Goal: Task Accomplishment & Management: Complete application form

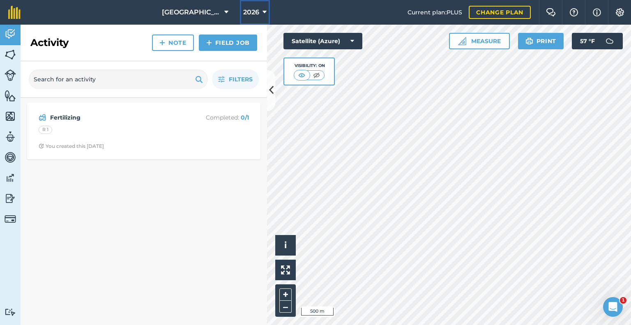
click at [255, 18] on button "2026" at bounding box center [255, 12] width 30 height 25
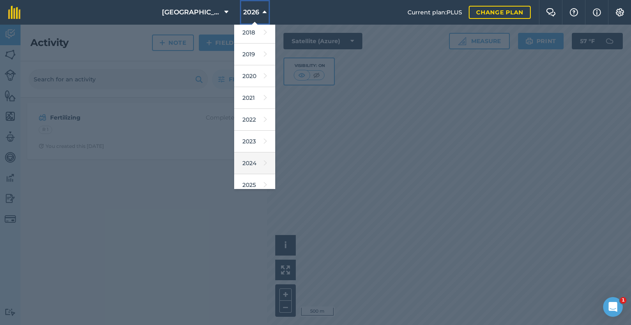
scroll to position [26, 0]
click at [244, 185] on link "2025" at bounding box center [254, 184] width 41 height 22
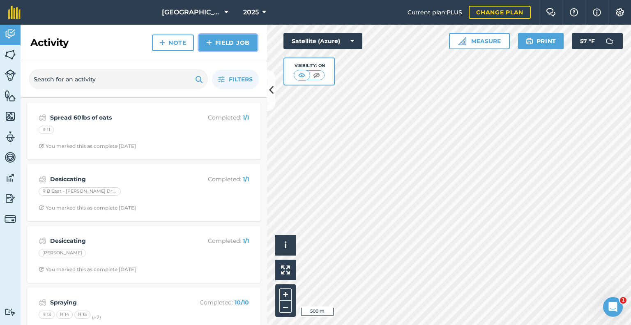
click at [219, 46] on link "Field Job" at bounding box center [228, 43] width 58 height 16
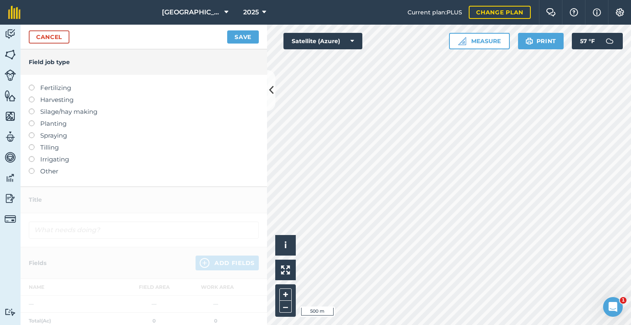
click at [45, 136] on label "Spraying" at bounding box center [144, 136] width 230 height 10
type input "Spraying"
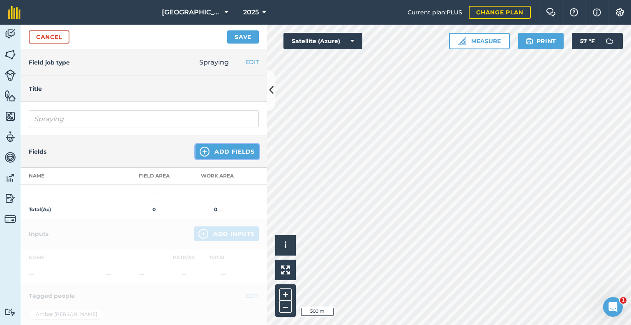
click at [238, 151] on button "Add Fields" at bounding box center [227, 151] width 63 height 15
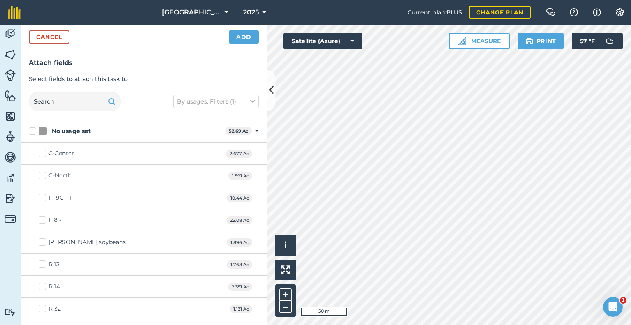
checkbox input "true"
checkbox input "false"
checkbox input "true"
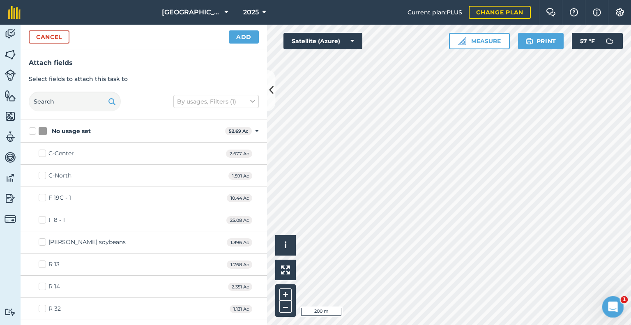
click at [610, 317] on body "North Farm 2025 Current plan : PLUS Change plan Farm Chat Help Info Settings No…" at bounding box center [315, 162] width 631 height 325
checkbox input "true"
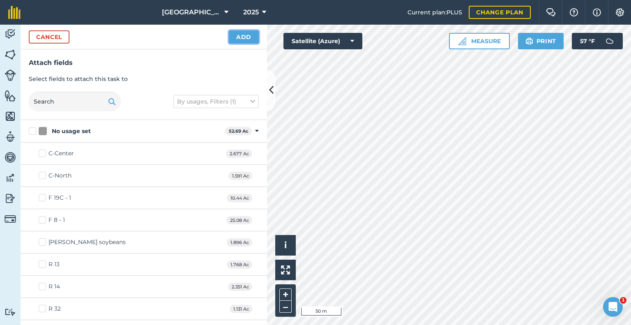
click at [239, 32] on button "Add" at bounding box center [244, 36] width 30 height 13
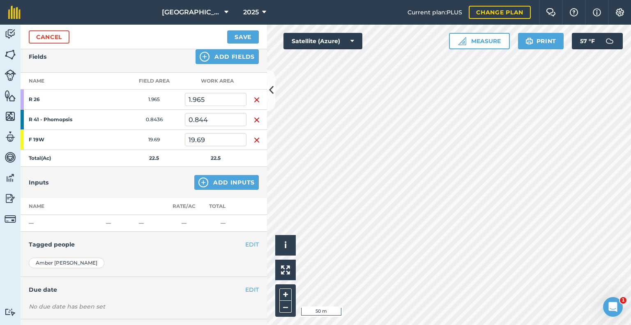
scroll to position [110, 0]
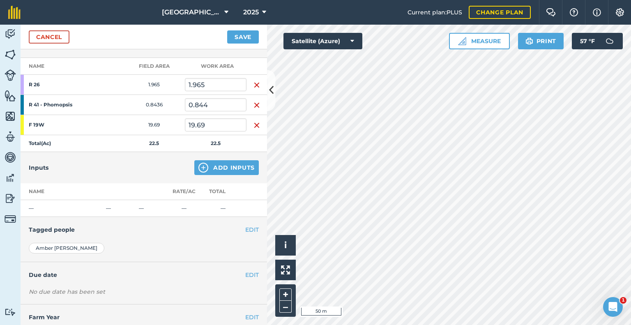
click at [214, 159] on div "Inputs Add Inputs" at bounding box center [144, 167] width 247 height 31
click at [219, 166] on button "Add Inputs" at bounding box center [226, 167] width 65 height 15
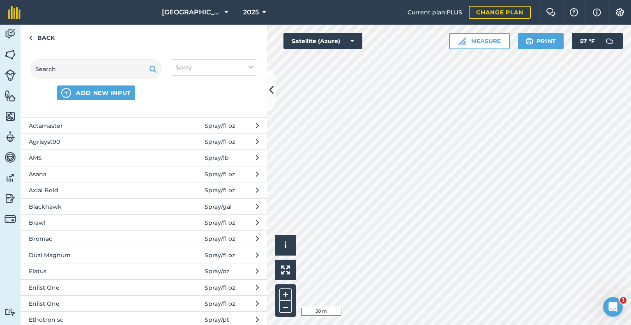
scroll to position [12, 0]
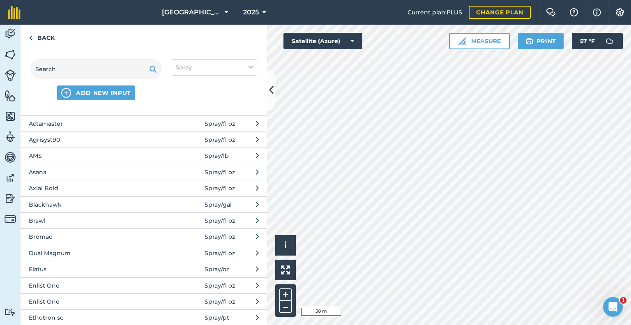
click at [81, 154] on span "AMS" at bounding box center [96, 155] width 134 height 9
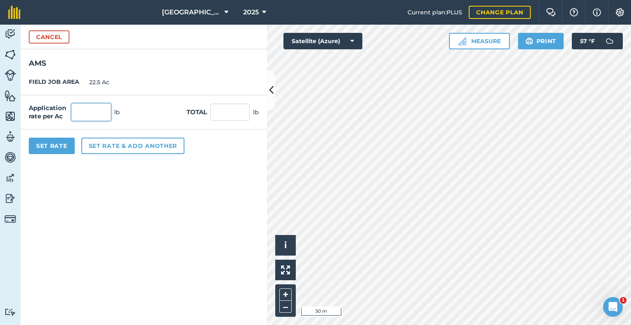
click at [90, 107] on input "text" at bounding box center [90, 112] width 39 height 17
type input "2.5"
type input "56.25"
click at [48, 147] on button "Set Rate" at bounding box center [52, 146] width 46 height 16
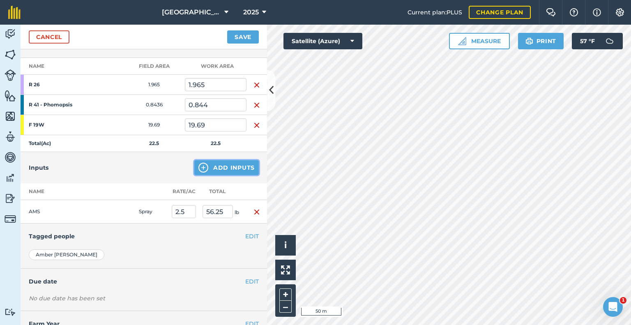
click at [230, 168] on button "Add Inputs" at bounding box center [226, 167] width 65 height 15
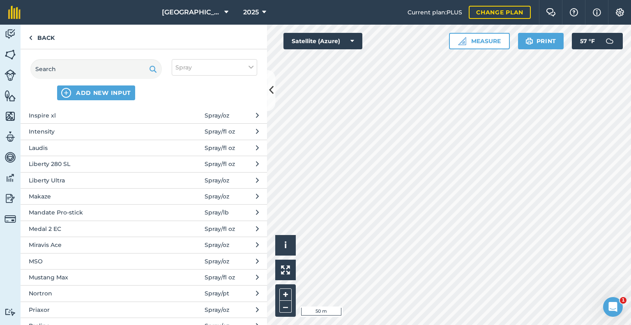
scroll to position [447, 0]
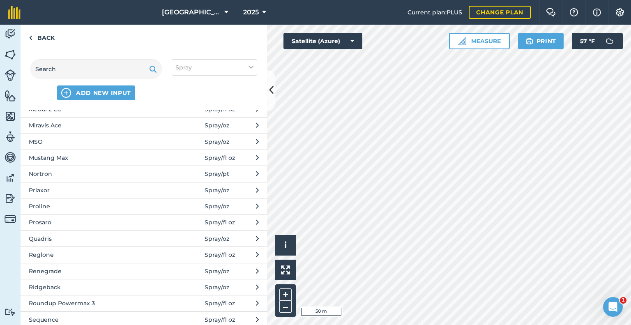
drag, startPoint x: 95, startPoint y: 250, endPoint x: 94, endPoint y: 302, distance: 52.6
click at [94, 302] on span "Roundup Powermax 3" at bounding box center [96, 303] width 134 height 9
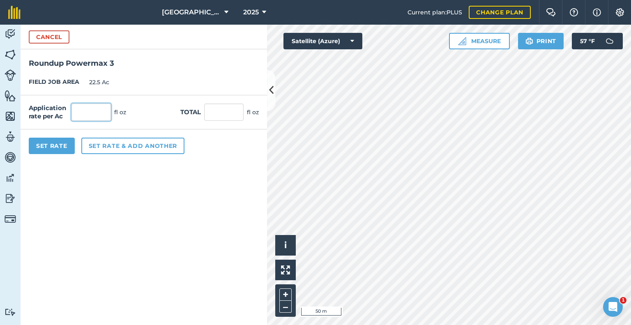
click at [85, 114] on input "text" at bounding box center [90, 112] width 39 height 17
type input "20"
type input "450"
click at [45, 152] on button "Set Rate" at bounding box center [52, 146] width 46 height 16
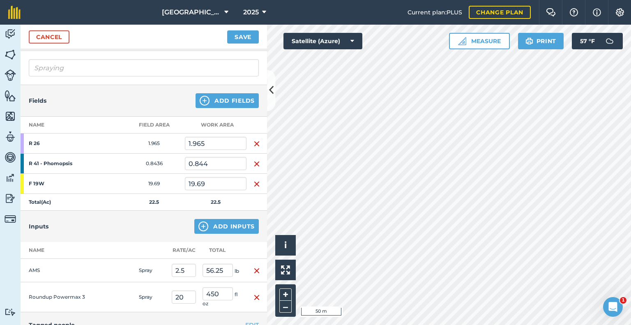
scroll to position [167, 0]
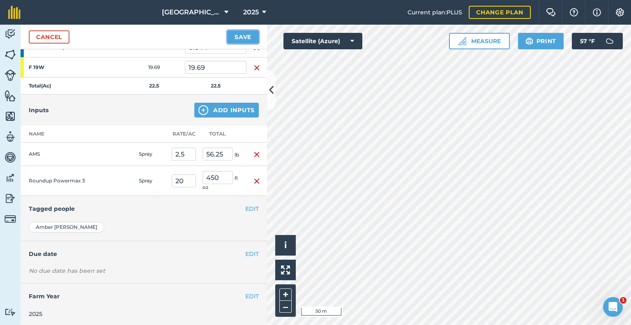
click at [240, 39] on button "Save" at bounding box center [243, 36] width 32 height 13
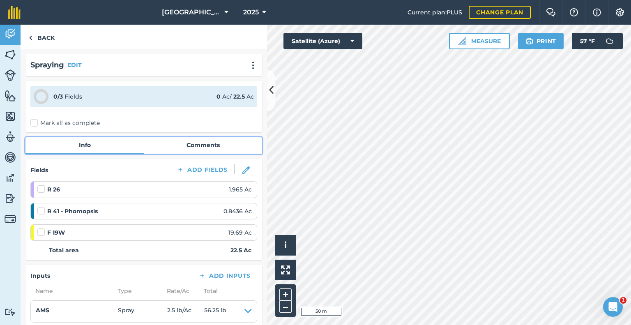
click at [158, 145] on link "Comments" at bounding box center [203, 145] width 118 height 16
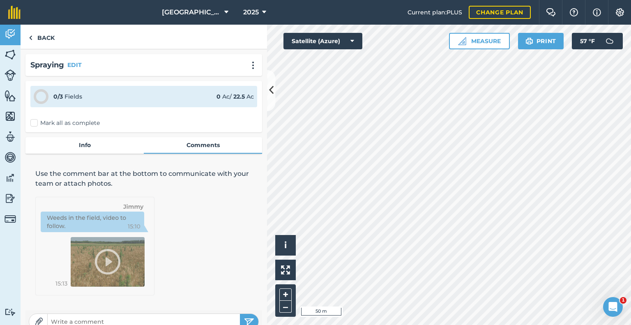
click at [59, 321] on input "text" at bounding box center [144, 322] width 192 height 12
click at [38, 118] on div "0 / 3 Fields 0 Ac / 22.5 Ac Mark all as complete" at bounding box center [143, 106] width 237 height 51
click at [36, 122] on label "Mark all as complete" at bounding box center [64, 123] width 69 height 9
click at [36, 122] on input "Mark all as complete" at bounding box center [32, 121] width 5 height 5
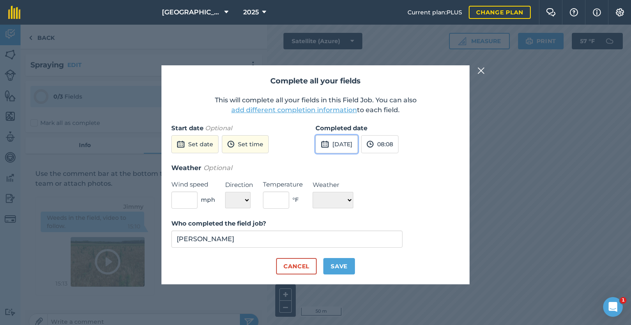
click at [340, 145] on button "[DATE]" at bounding box center [337, 144] width 42 height 18
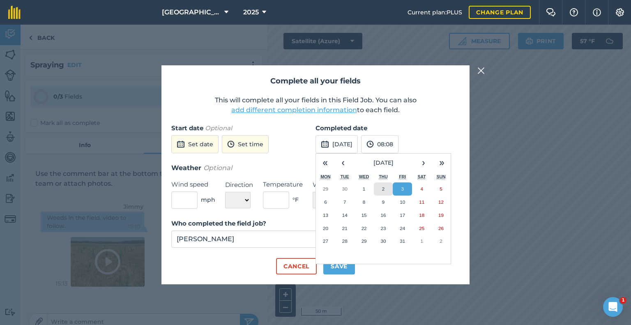
click at [382, 185] on button "2" at bounding box center [383, 188] width 19 height 13
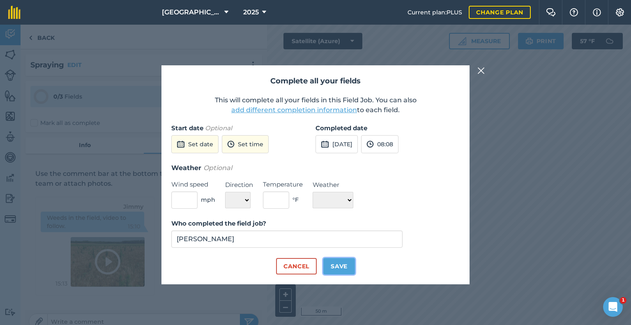
click at [331, 269] on button "Save" at bounding box center [339, 266] width 32 height 16
checkbox input "true"
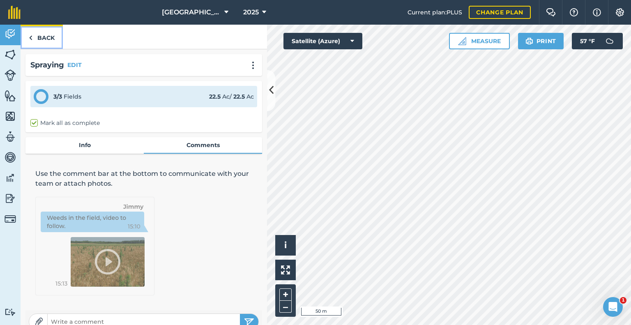
click at [48, 40] on link "Back" at bounding box center [42, 37] width 42 height 24
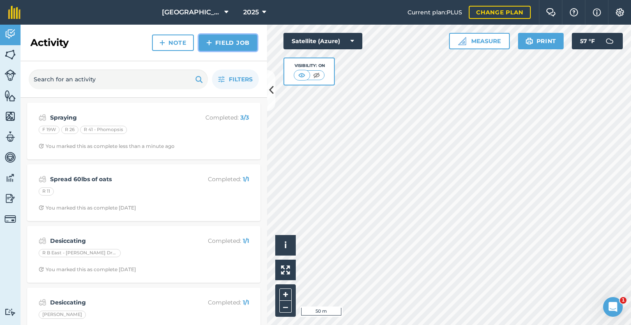
click at [222, 48] on link "Field Job" at bounding box center [228, 43] width 58 height 16
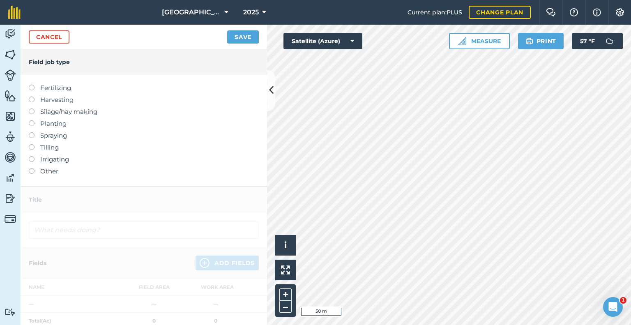
click at [41, 136] on label "Spraying" at bounding box center [144, 136] width 230 height 10
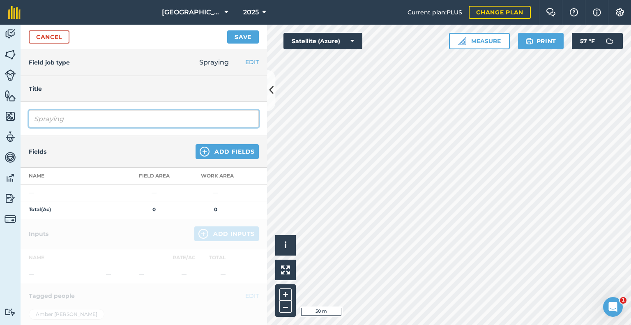
click at [81, 119] on input "Spraying" at bounding box center [144, 118] width 230 height 17
click at [89, 121] on input "Sprayed Around Strips" at bounding box center [144, 118] width 230 height 17
click at [62, 125] on input "Sprayed Around Strips" at bounding box center [144, 118] width 230 height 17
type input "Sprayed WW Around Strips"
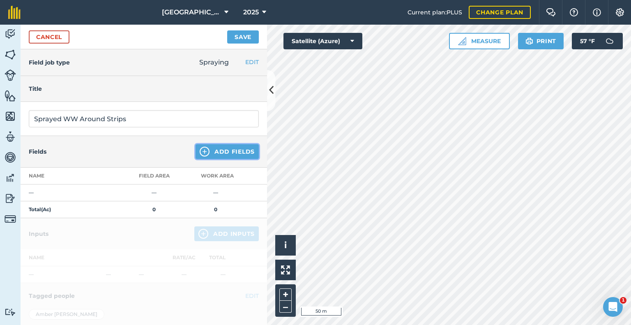
click at [218, 153] on button "Add Fields" at bounding box center [227, 151] width 63 height 15
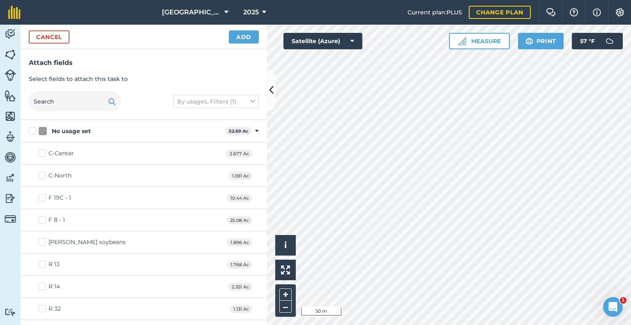
checkbox input "true"
checkbox input "false"
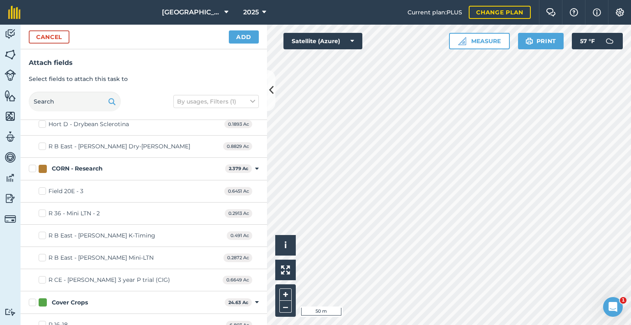
scroll to position [476, 0]
click at [82, 189] on div "Field 20E - 3" at bounding box center [65, 190] width 35 height 9
click at [44, 189] on input "Field 20E - 3" at bounding box center [41, 188] width 5 height 5
checkbox input "true"
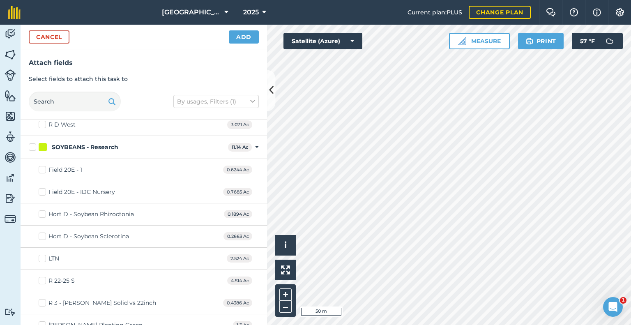
scroll to position [1347, 0]
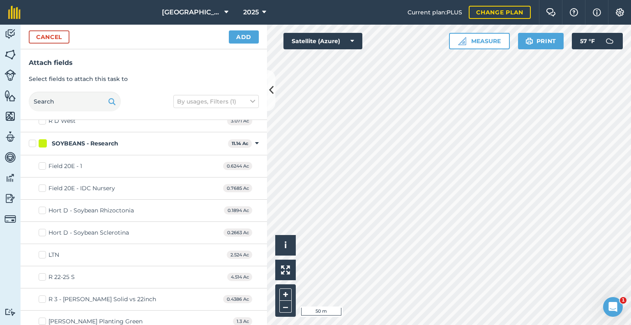
click at [72, 162] on div "Field 20E - 1" at bounding box center [65, 166] width 34 height 9
click at [44, 162] on input "Field 20E - 1" at bounding box center [41, 164] width 5 height 5
checkbox input "true"
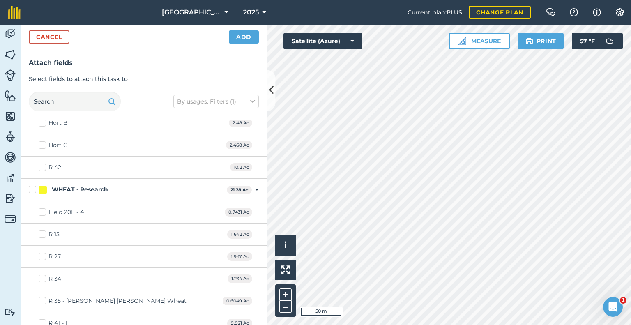
scroll to position [2281, 0]
click at [63, 208] on div "Field 20E - 4" at bounding box center [65, 212] width 35 height 9
click at [44, 208] on input "Field 20E - 4" at bounding box center [41, 210] width 5 height 5
checkbox input "true"
click at [249, 34] on button "Add" at bounding box center [244, 36] width 30 height 13
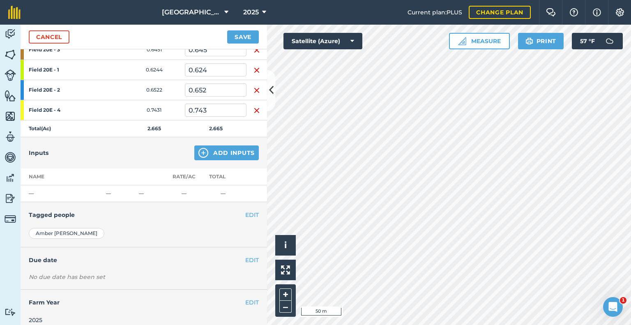
scroll to position [147, 0]
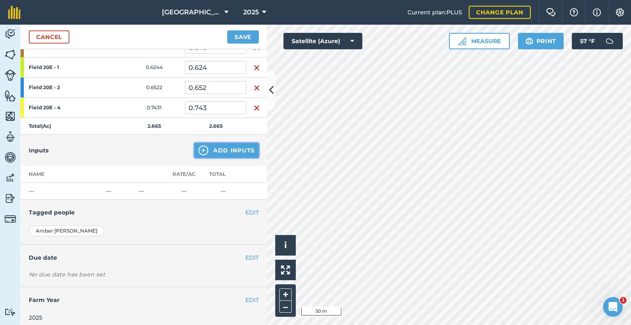
click at [221, 143] on button "Add Inputs" at bounding box center [226, 150] width 65 height 15
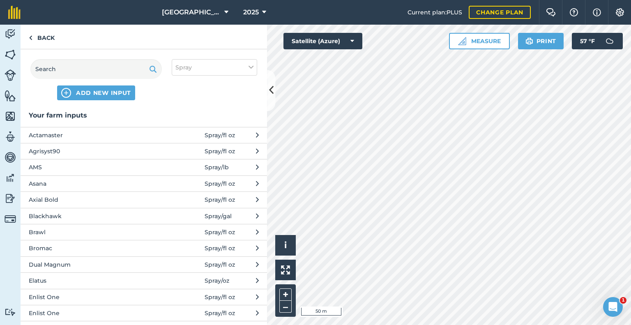
click at [77, 166] on span "AMS" at bounding box center [96, 167] width 134 height 9
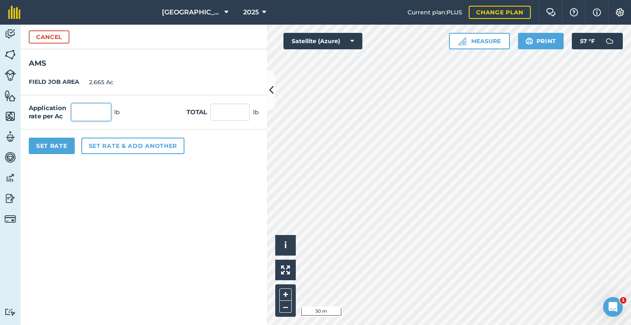
click at [92, 113] on input "text" at bounding box center [90, 112] width 39 height 17
type input "2"
type input "5.33"
click at [95, 146] on button "Set rate & add another" at bounding box center [132, 146] width 103 height 16
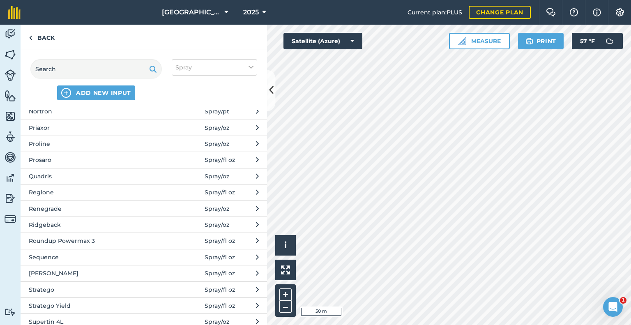
scroll to position [510, 0]
click at [86, 232] on button "Roundup Powermax 3 Spray / fl oz" at bounding box center [144, 240] width 247 height 16
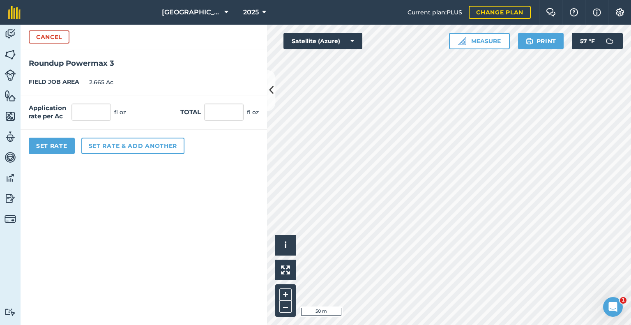
click at [94, 122] on div "Application rate per Ac fl oz Total fl oz" at bounding box center [144, 112] width 247 height 34
click at [90, 114] on input "text" at bounding box center [90, 112] width 39 height 17
type input "20"
type input "53.3"
click at [44, 148] on button "Set Rate" at bounding box center [52, 146] width 46 height 16
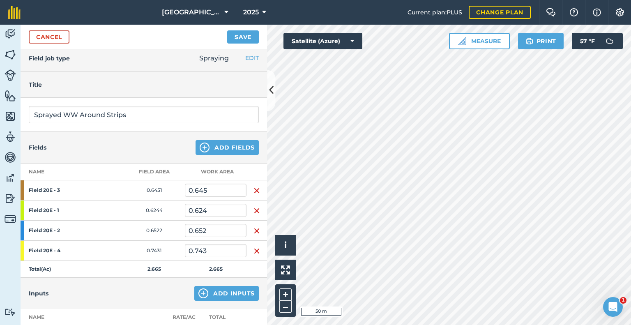
scroll to position [0, 0]
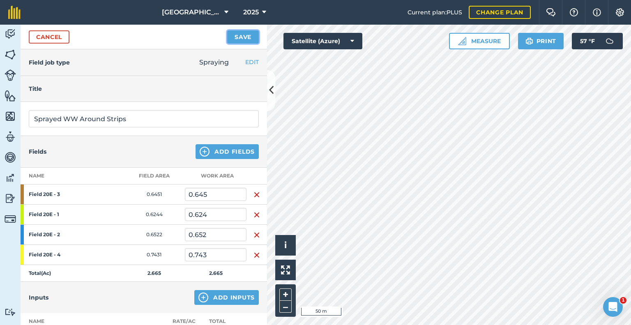
click at [241, 35] on button "Save" at bounding box center [243, 36] width 32 height 13
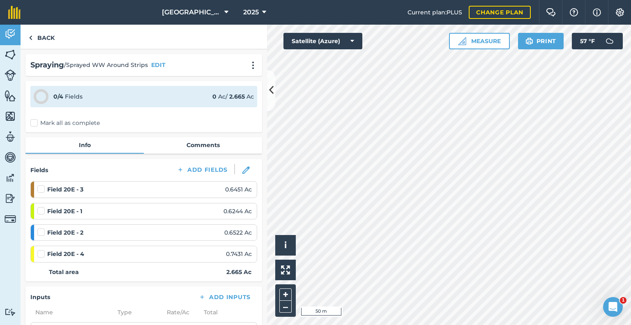
click at [34, 121] on label "Mark all as complete" at bounding box center [64, 123] width 69 height 9
click at [34, 121] on input "Mark all as complete" at bounding box center [32, 121] width 5 height 5
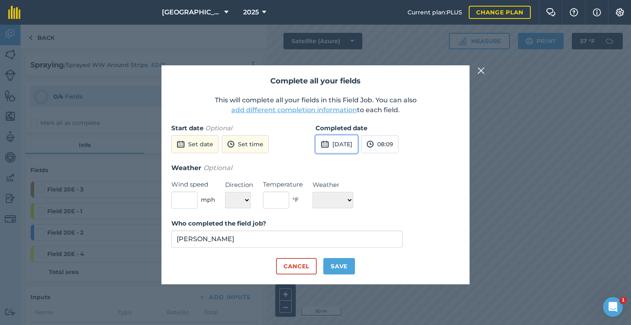
click at [337, 147] on button "[DATE]" at bounding box center [337, 144] width 42 height 18
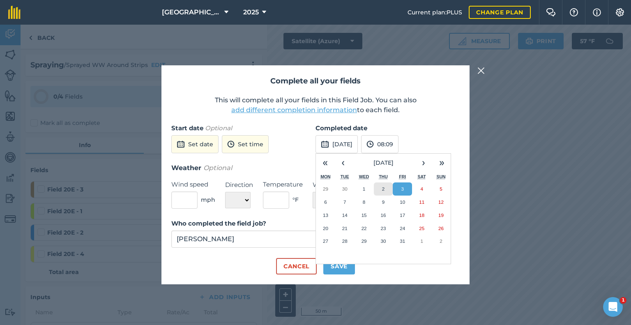
click at [376, 193] on button "2" at bounding box center [383, 188] width 19 height 13
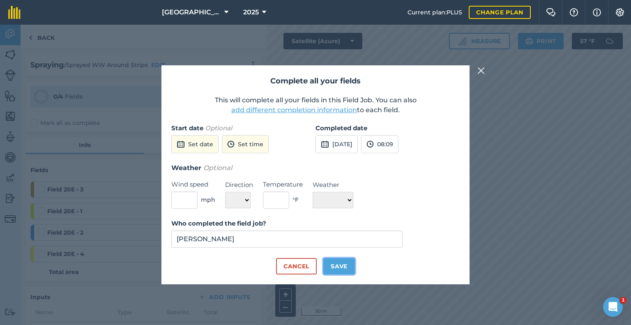
click at [339, 266] on button "Save" at bounding box center [339, 266] width 32 height 16
checkbox input "true"
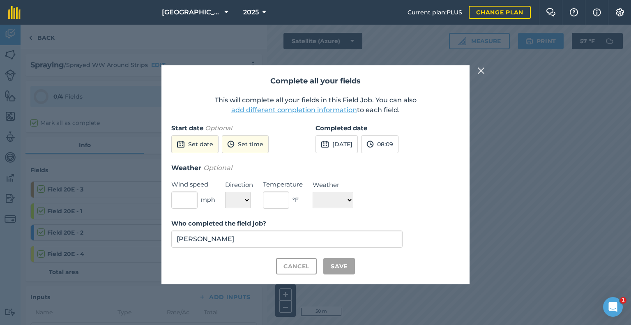
checkbox input "true"
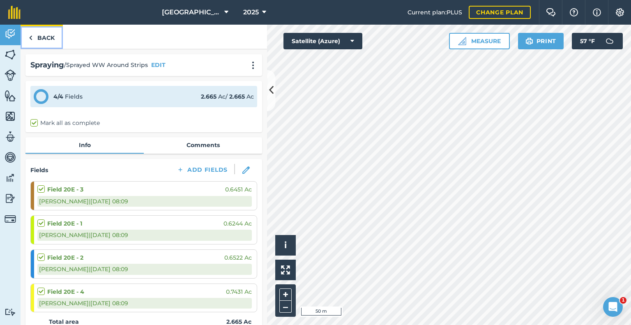
click at [32, 39] on img at bounding box center [31, 38] width 4 height 10
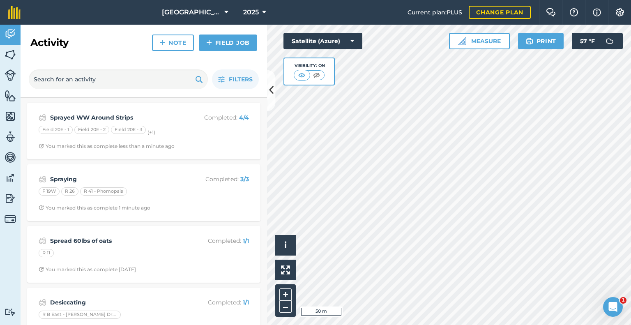
click at [32, 39] on h2 "Activity" at bounding box center [49, 42] width 38 height 13
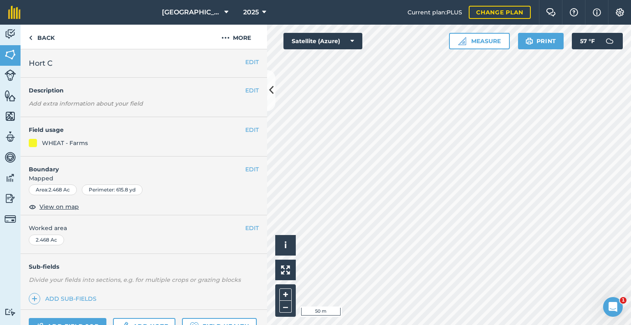
scroll to position [83, 0]
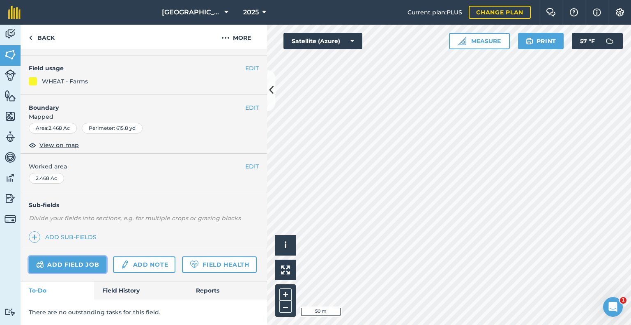
click at [58, 256] on link "Add field job" at bounding box center [68, 264] width 78 height 16
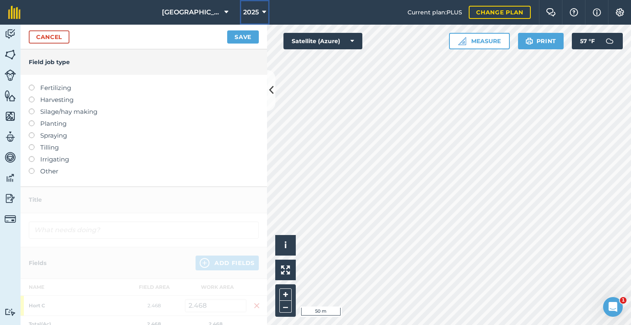
click at [249, 7] on button "2025" at bounding box center [255, 12] width 30 height 25
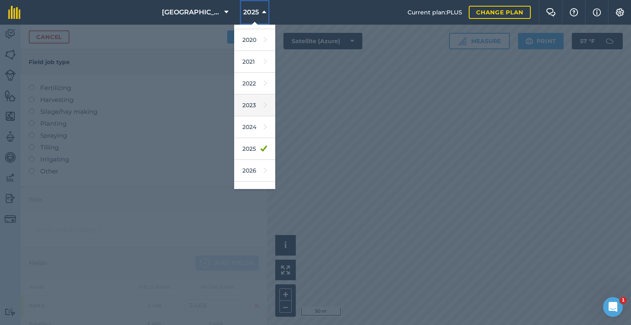
scroll to position [63, 0]
click at [239, 164] on link "2026" at bounding box center [254, 168] width 41 height 22
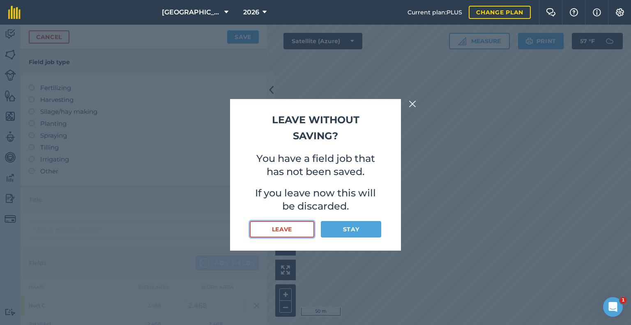
click at [272, 226] on button "Leave" at bounding box center [282, 229] width 65 height 16
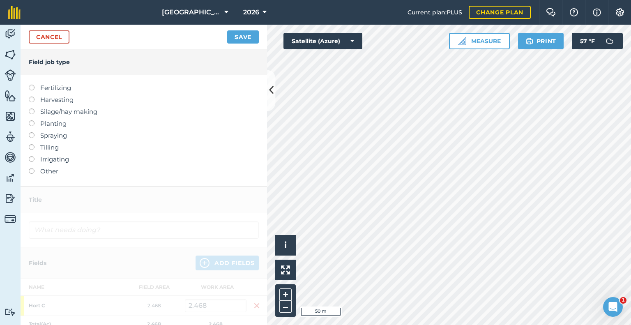
click at [50, 85] on label "Fertilizing" at bounding box center [144, 88] width 230 height 10
type input "Fertilizing"
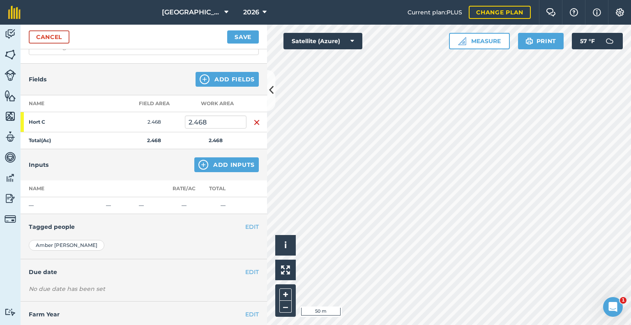
scroll to position [90, 0]
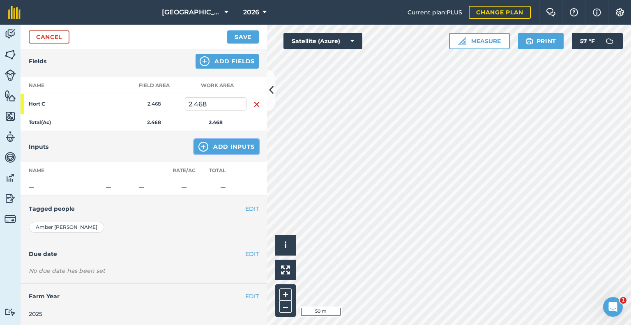
click at [224, 143] on button "Add Inputs" at bounding box center [226, 146] width 65 height 15
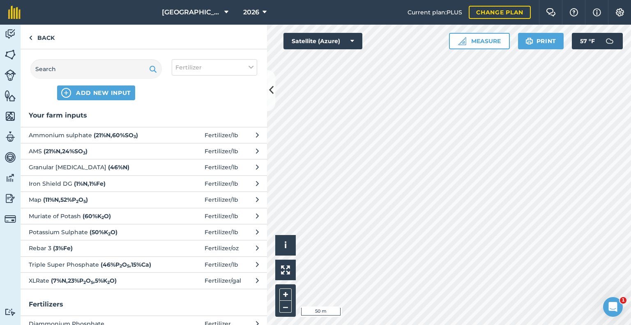
click at [61, 171] on span "Granular [MEDICAL_DATA] ( 46 % N )" at bounding box center [96, 167] width 134 height 9
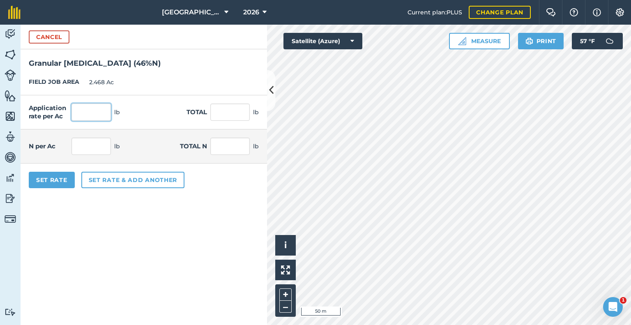
click at [86, 110] on input "text" at bounding box center [90, 112] width 39 height 17
click at [83, 117] on input "text" at bounding box center [90, 112] width 39 height 17
type input "215"
type input "530.62"
type input "98.9"
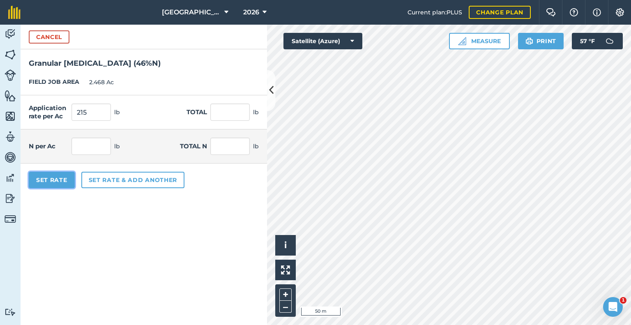
type input "244.085"
click at [60, 175] on button "Set Rate" at bounding box center [52, 180] width 46 height 16
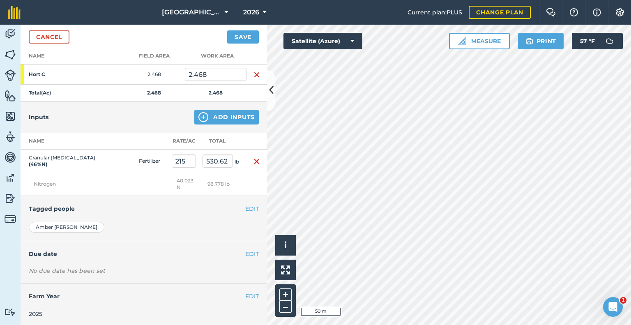
scroll to position [120, 0]
click at [244, 33] on button "Save" at bounding box center [243, 36] width 32 height 13
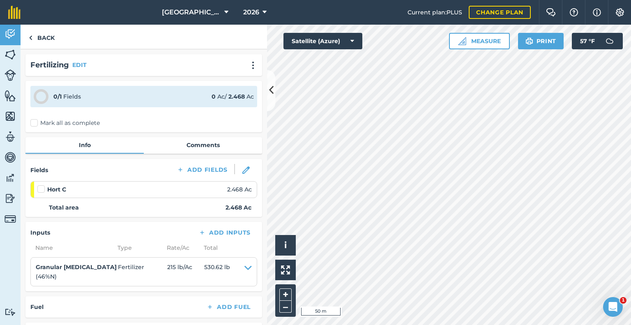
scroll to position [33, 0]
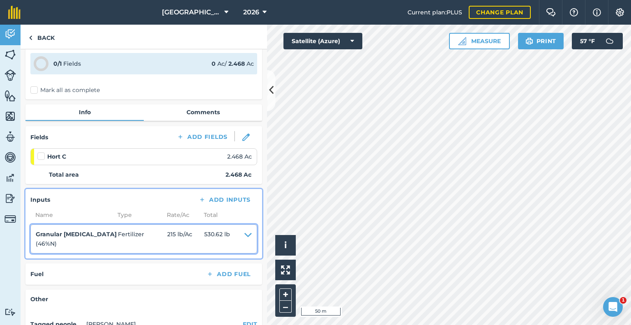
click at [244, 235] on icon at bounding box center [247, 239] width 7 height 18
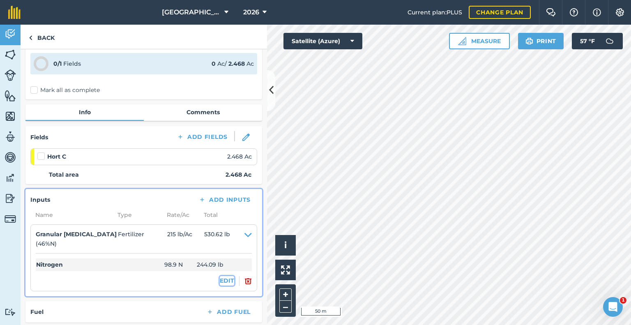
click at [220, 281] on button "EDIT" at bounding box center [227, 280] width 14 height 9
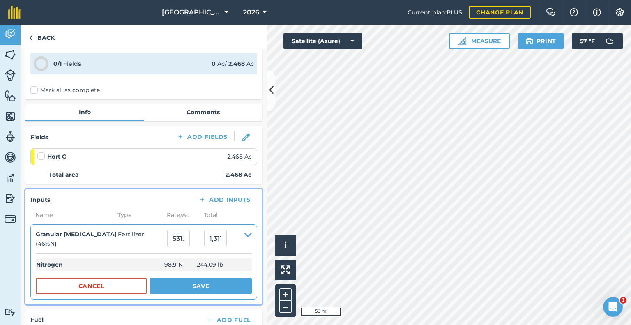
scroll to position [83, 0]
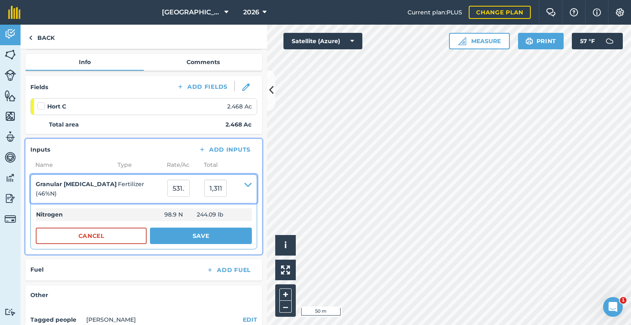
click at [244, 185] on icon at bounding box center [247, 189] width 7 height 18
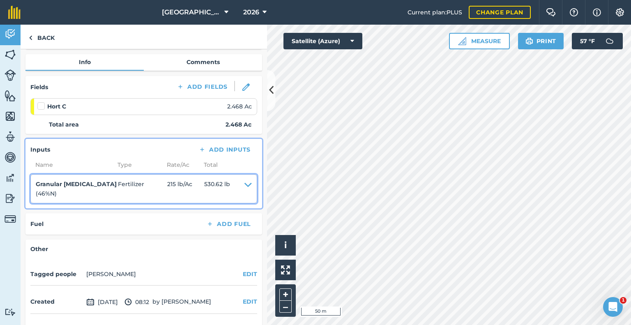
click at [230, 182] on summary "Granular [MEDICAL_DATA] ( 46 % N ) Fertilizer 215 lb / Ac 530.62 lb" at bounding box center [144, 189] width 216 height 18
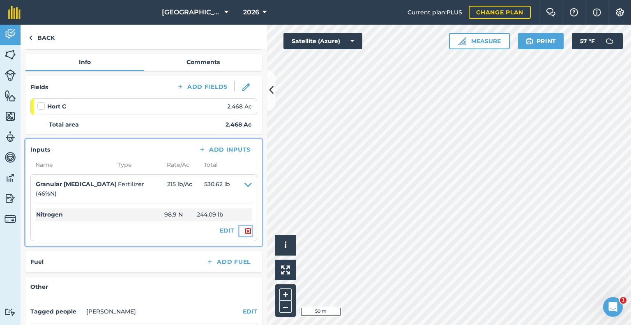
click at [244, 230] on img at bounding box center [247, 231] width 7 height 10
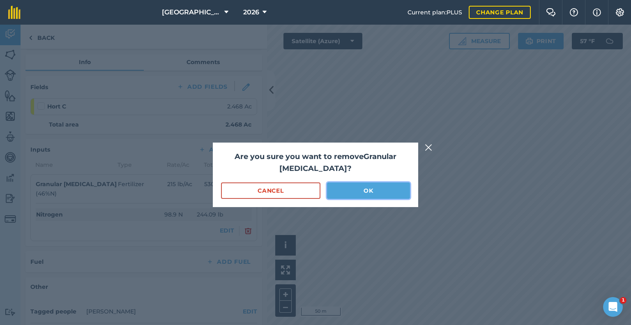
click at [337, 184] on button "OK" at bounding box center [368, 190] width 83 height 16
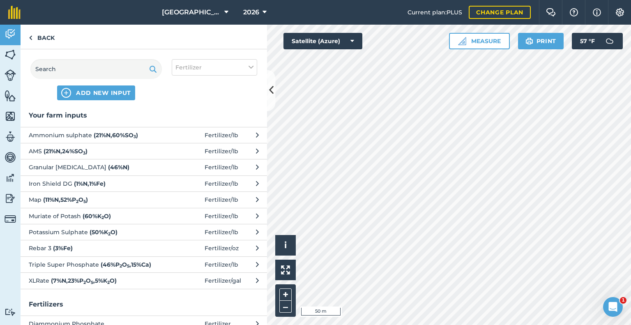
click at [95, 167] on span "Granular [MEDICAL_DATA] ( 46 % N )" at bounding box center [96, 167] width 134 height 9
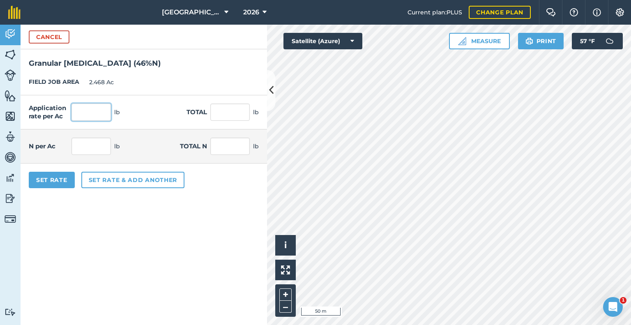
click at [87, 113] on input "text" at bounding box center [90, 112] width 39 height 17
type input "240"
click button "Cancel" at bounding box center [49, 36] width 41 height 13
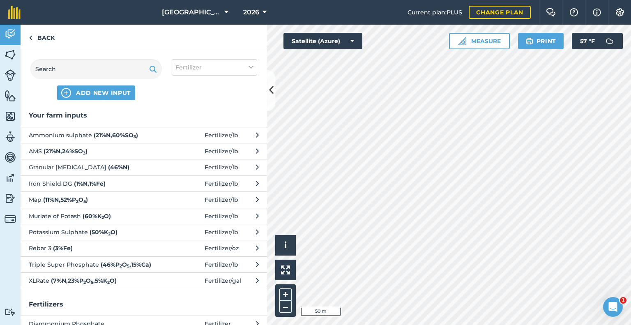
scroll to position [82, 0]
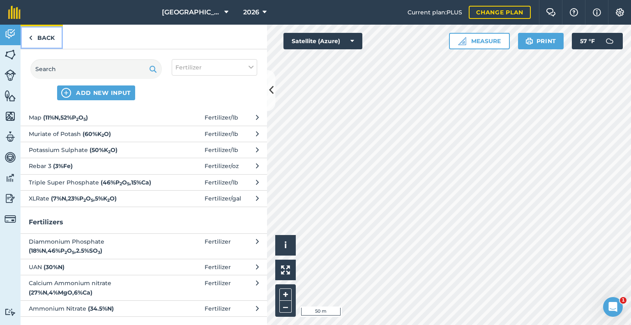
click at [39, 44] on link "Back" at bounding box center [42, 37] width 42 height 24
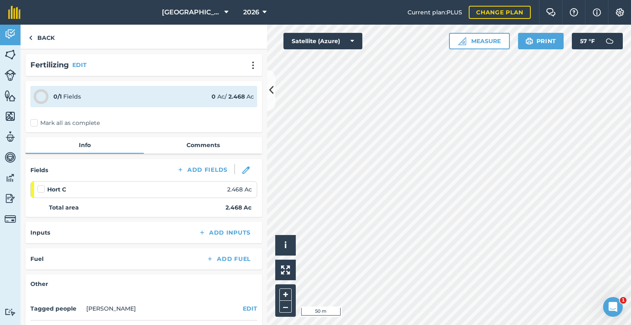
scroll to position [26, 0]
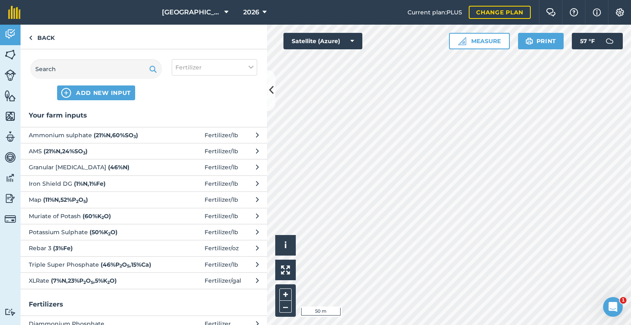
click at [119, 152] on span "AMS ( 21 % N , 24 % SO 3 )" at bounding box center [96, 151] width 134 height 9
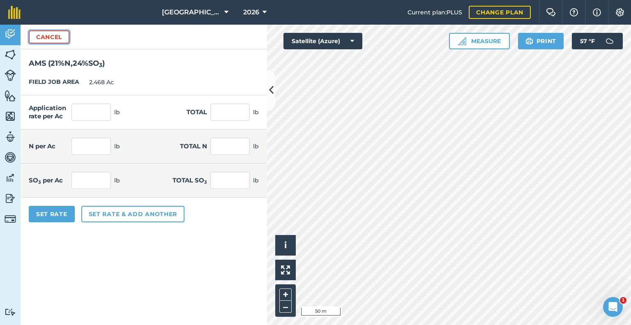
click at [40, 41] on button "Cancel" at bounding box center [49, 36] width 41 height 13
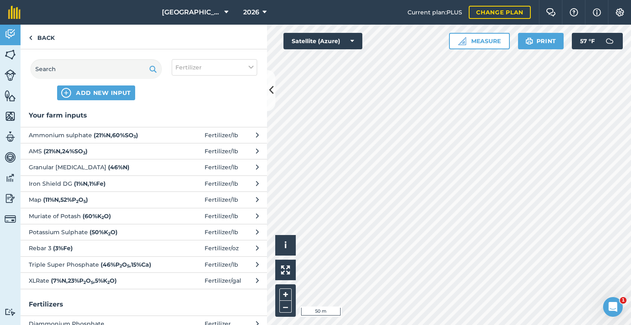
click at [96, 167] on span "Granular [MEDICAL_DATA] ( 46 % N )" at bounding box center [96, 167] width 134 height 9
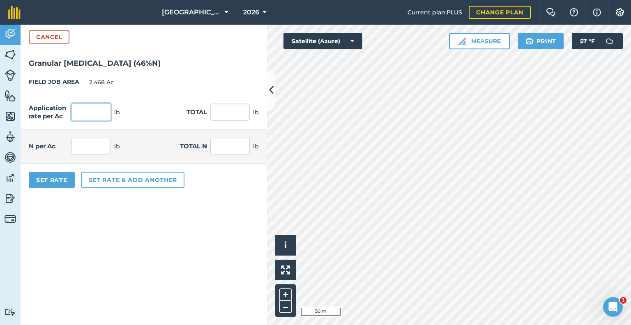
click at [87, 120] on input "text" at bounding box center [90, 112] width 39 height 17
type input "240"
type input "592.32"
type input "110.4"
type input "272.467"
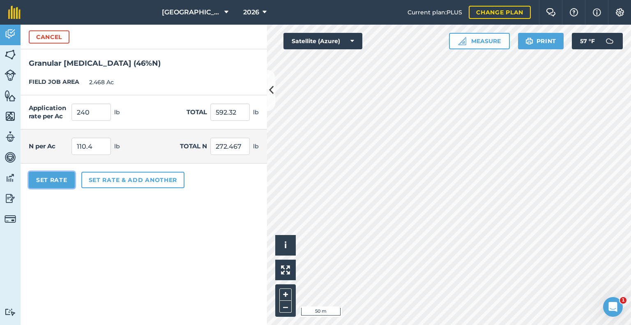
click at [46, 177] on button "Set Rate" at bounding box center [52, 180] width 46 height 16
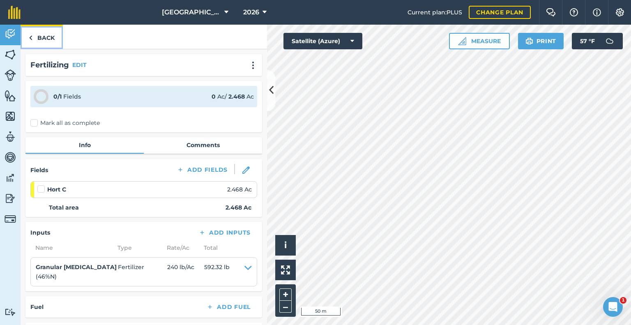
click at [44, 39] on link "Back" at bounding box center [42, 37] width 42 height 24
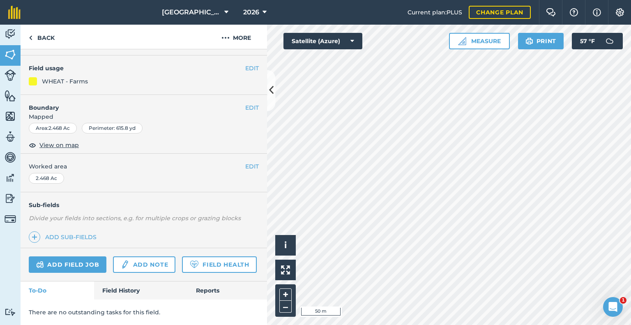
scroll to position [83, 0]
